Goal: Information Seeking & Learning: Check status

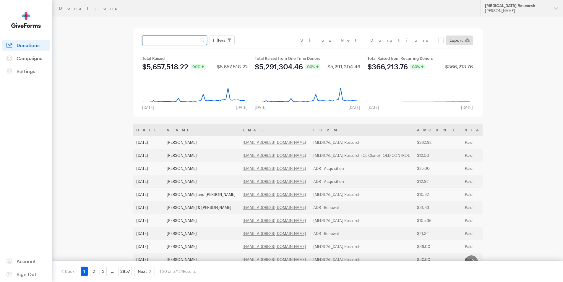
paste input "[EMAIL_ADDRESS][DOMAIN_NAME]"
type input "[EMAIL_ADDRESS][DOMAIN_NAME]"
click at [264, 48] on button "Apply" at bounding box center [273, 52] width 19 height 9
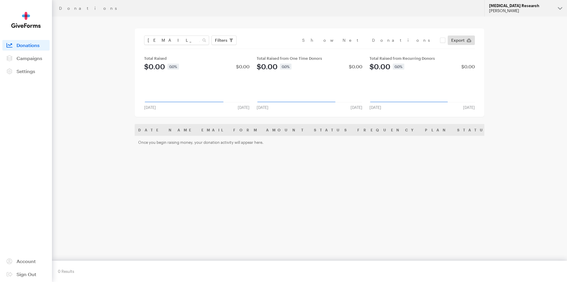
click at [517, 11] on div "[PERSON_NAME]" at bounding box center [521, 10] width 64 height 5
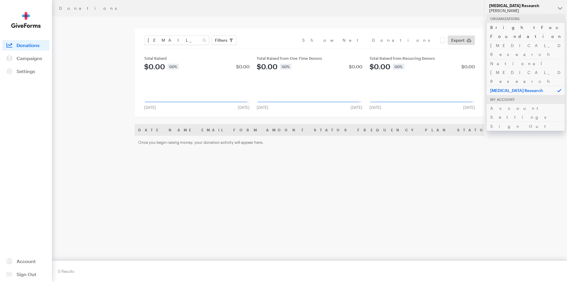
drag, startPoint x: 506, startPoint y: 29, endPoint x: 503, endPoint y: 30, distance: 3.5
click at [505, 30] on link "BrightFocus Foundation" at bounding box center [526, 32] width 78 height 18
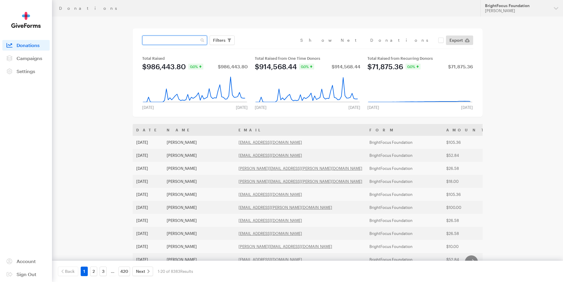
paste input "[EMAIL_ADDRESS][DOMAIN_NAME]"
type input "[EMAIL_ADDRESS][DOMAIN_NAME]"
click at [264, 48] on button "Apply" at bounding box center [273, 52] width 19 height 9
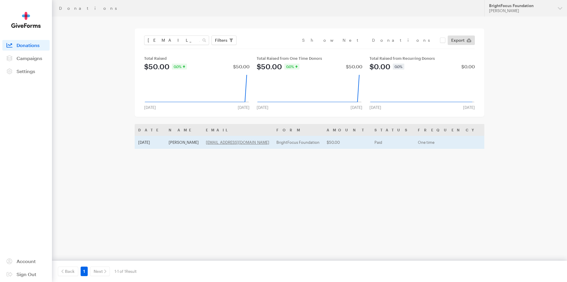
click at [170, 142] on td "Horace Johnson" at bounding box center [183, 142] width 37 height 13
